Goal: Entertainment & Leisure: Browse casually

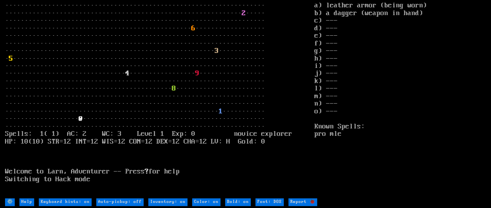
type DOS "Font: Amiga 500"
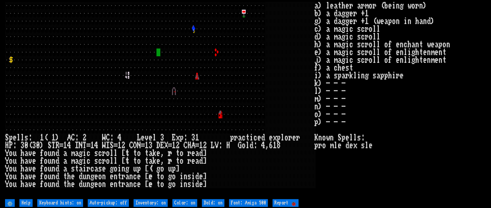
click at [229, 138] on div at bounding box center [228, 138] width 4 height 8
